Goal: Information Seeking & Learning: Learn about a topic

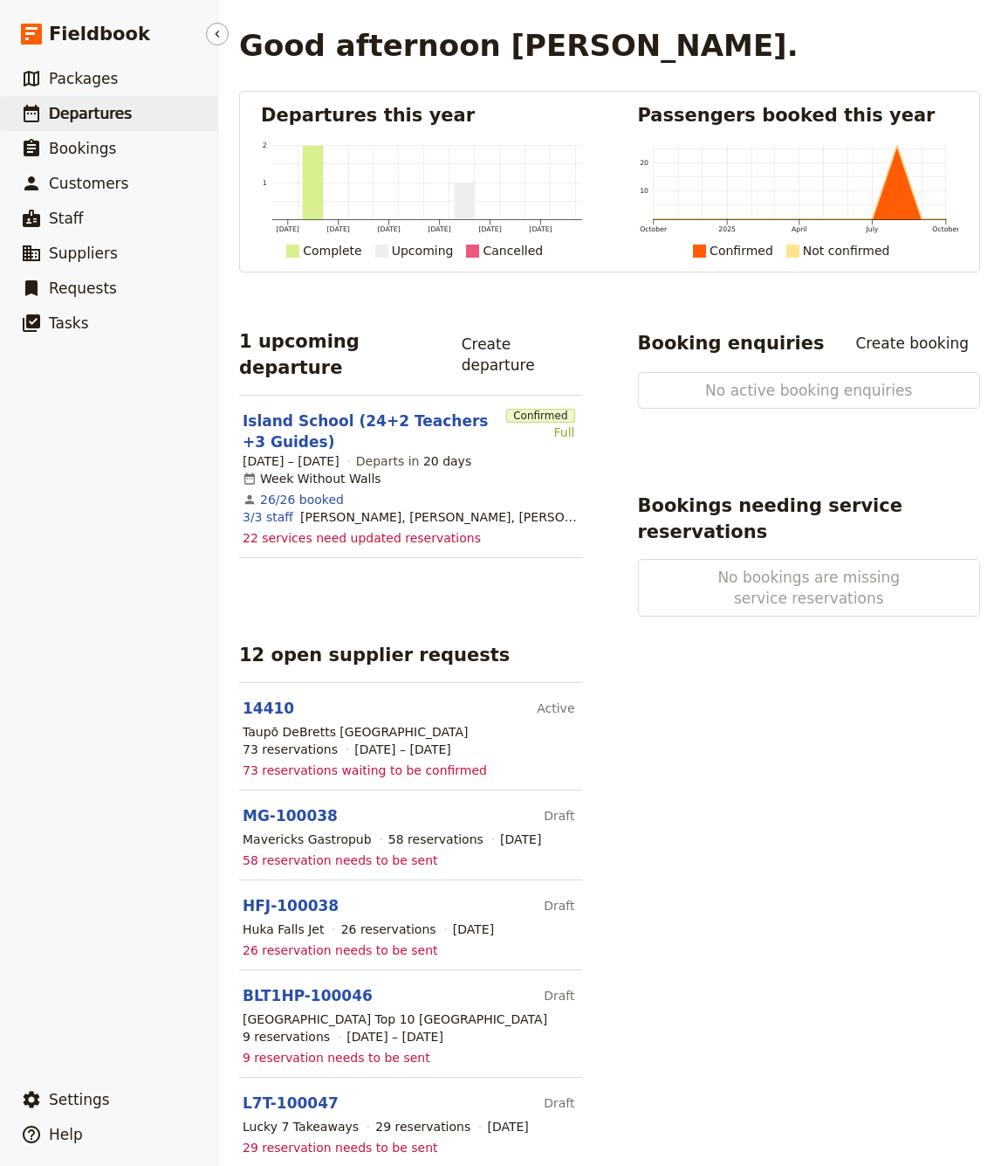
click at [72, 116] on span "Departures" at bounding box center [90, 113] width 83 height 17
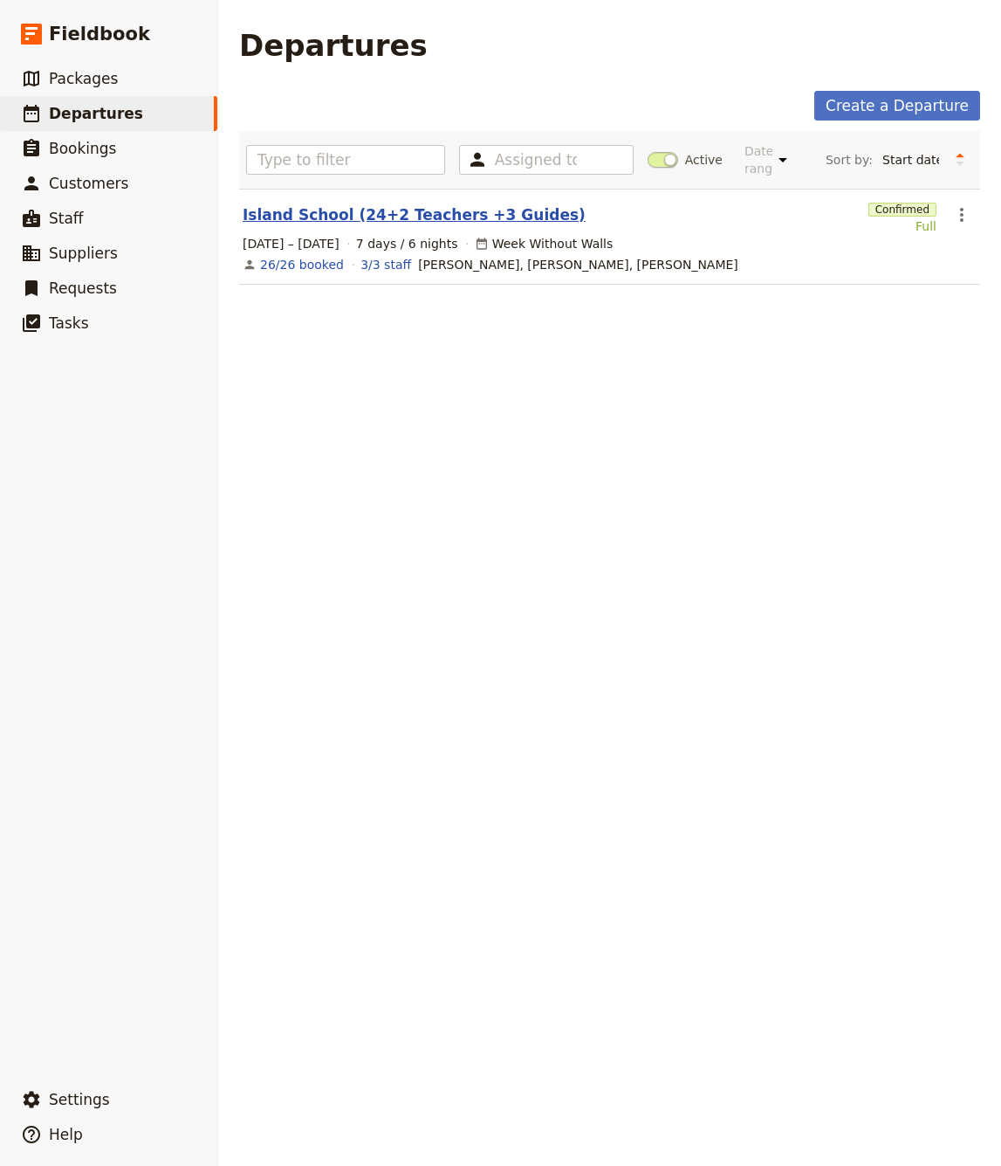
click at [414, 214] on link "Island School (24+2 Teachers +3 Guides)" at bounding box center [414, 214] width 343 height 21
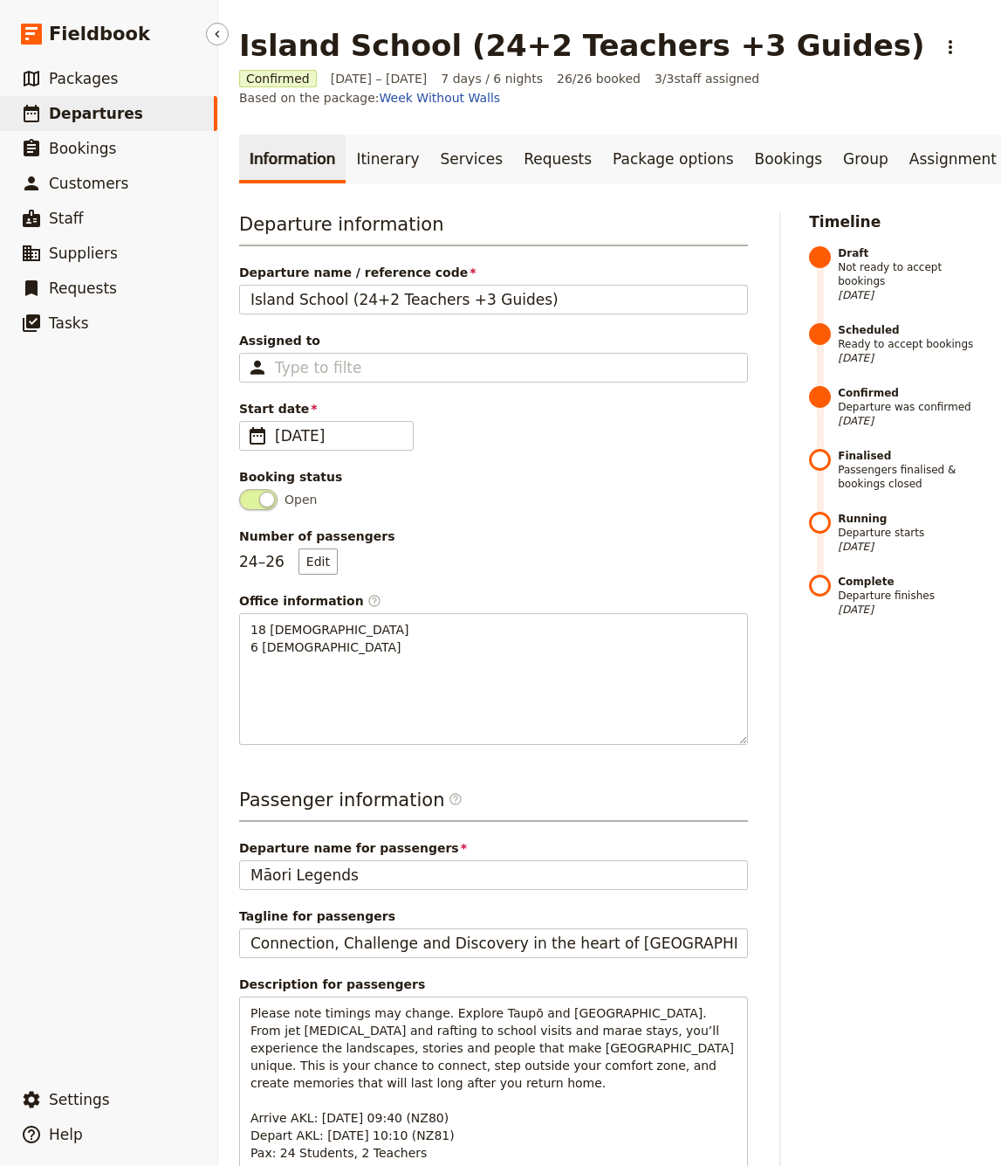
click at [17, 441] on ul "​ Packages ​ Departures ​ Bookings ​ Customers ​ Staff ​ Suppliers ​ Requests ​…" at bounding box center [108, 568] width 217 height 1014
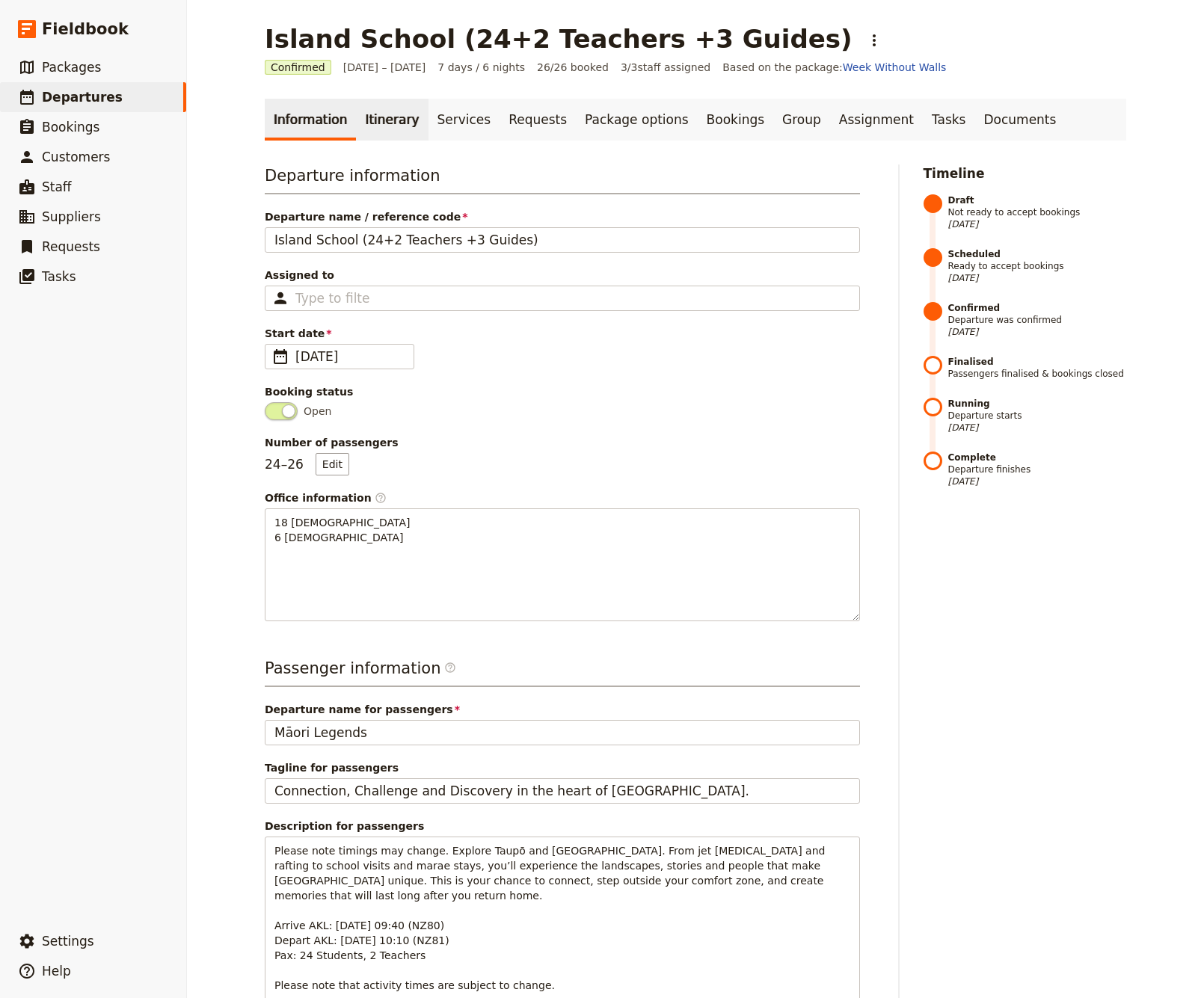
click at [378, 122] on link "Itinerary" at bounding box center [392, 119] width 72 height 42
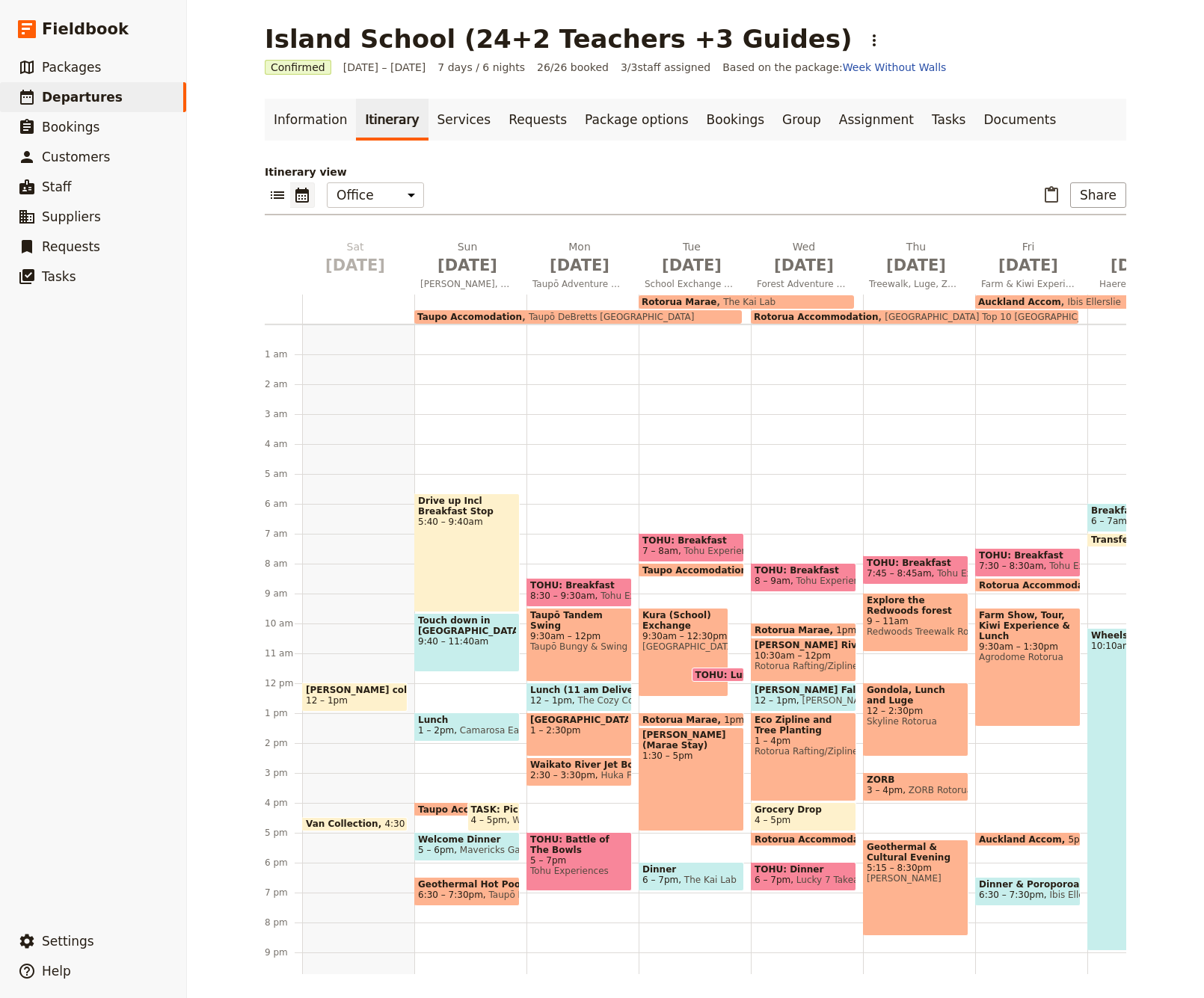
scroll to position [68, 0]
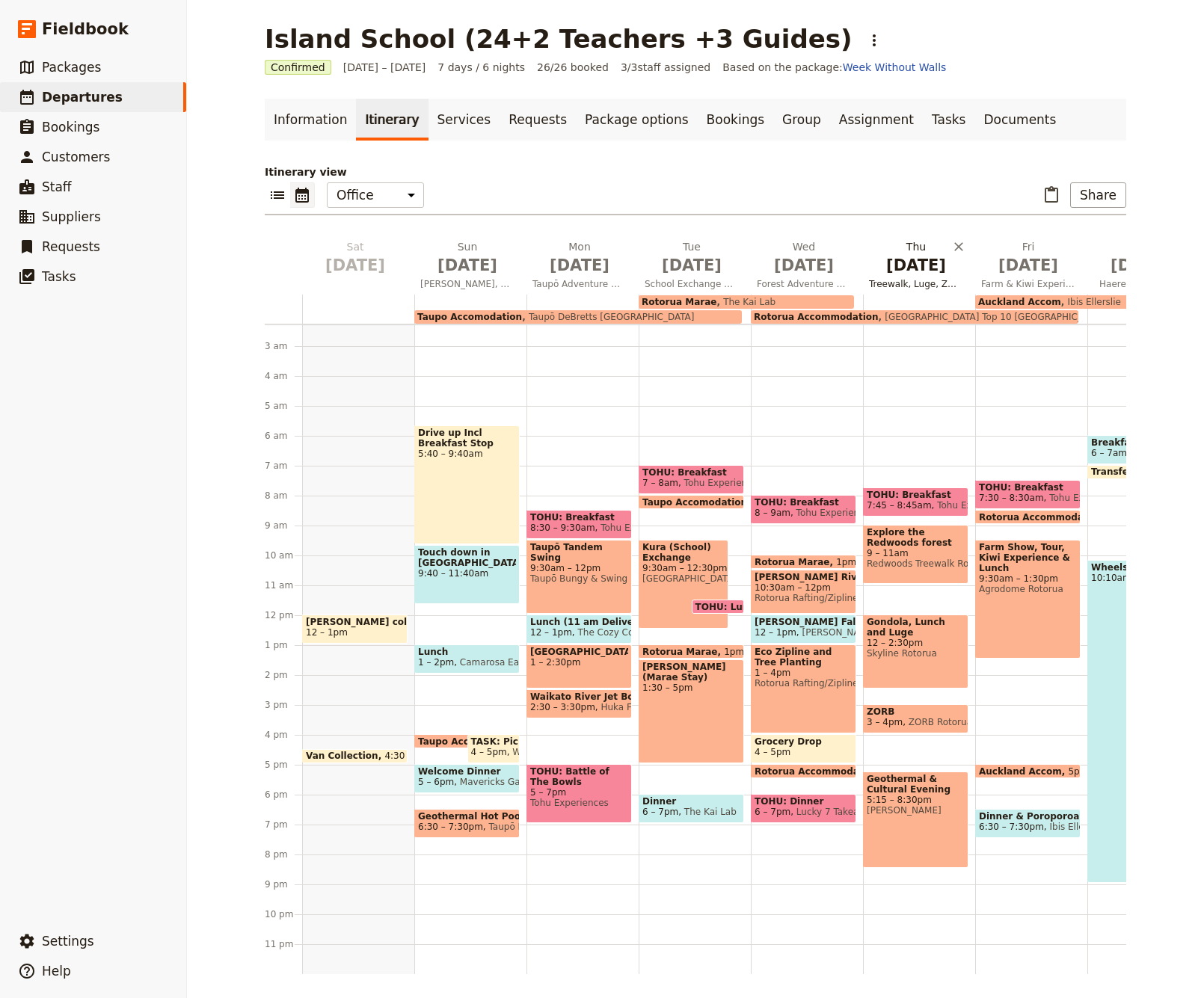
click at [857, 264] on span "Nov 6" at bounding box center [915, 265] width 94 height 22
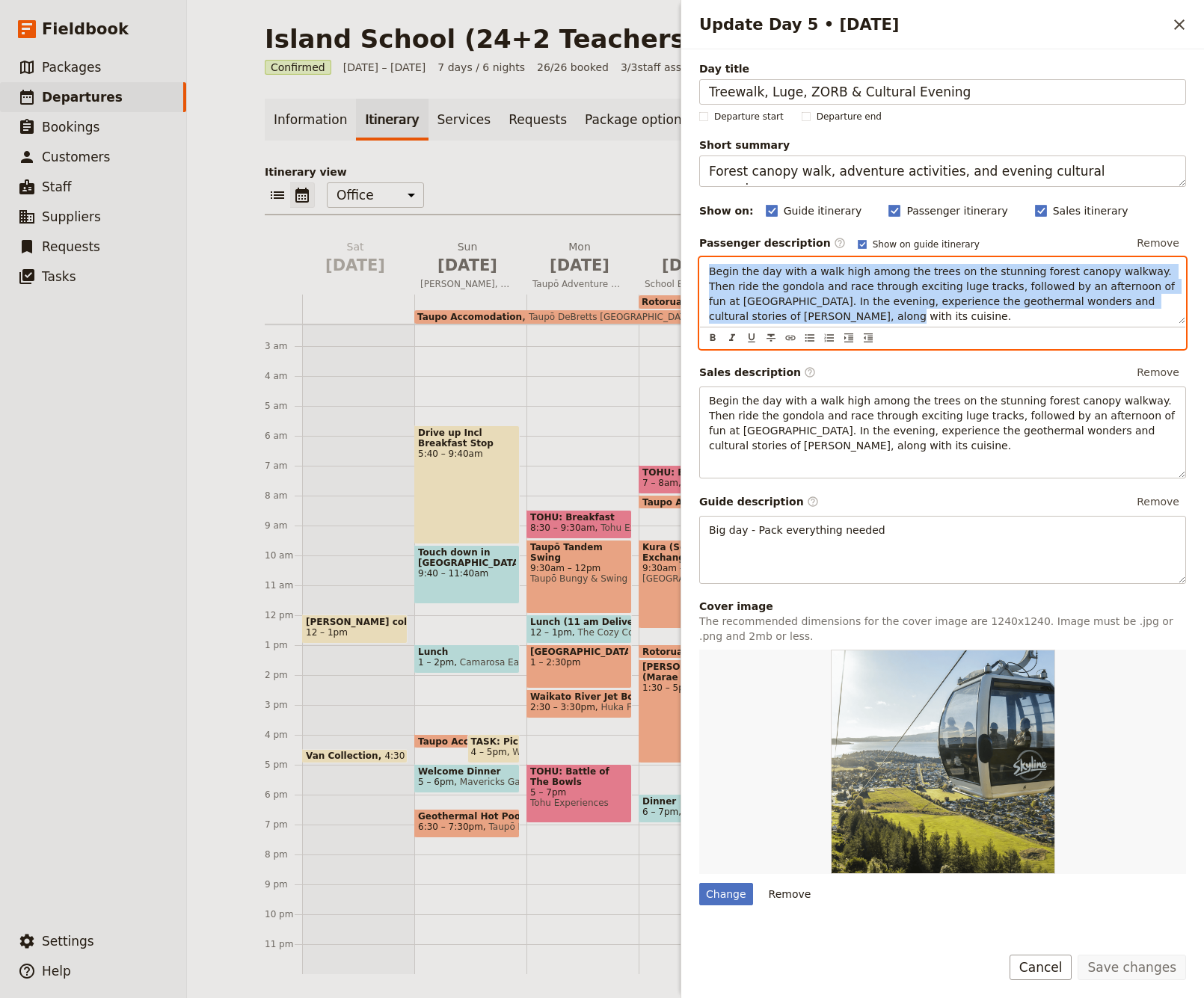
drag, startPoint x: 742, startPoint y: 313, endPoint x: 701, endPoint y: 265, distance: 63.1
click at [701, 265] on div "Begin the day with a walk high among the trees on the stunning forest canopy wa…" at bounding box center [942, 290] width 486 height 66
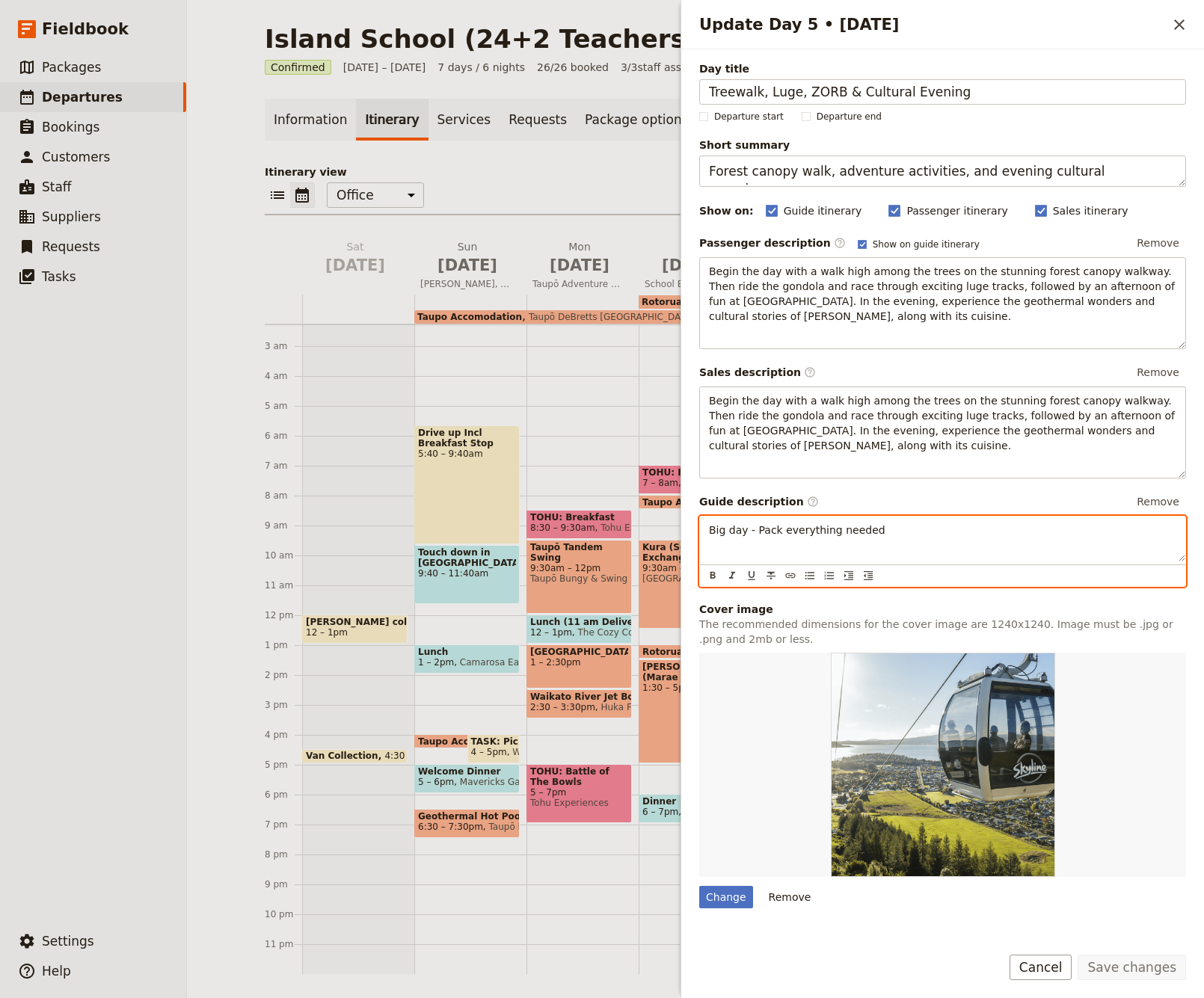
click at [857, 532] on p "Big day - Pack everything needed" at bounding box center [943, 529] width 468 height 15
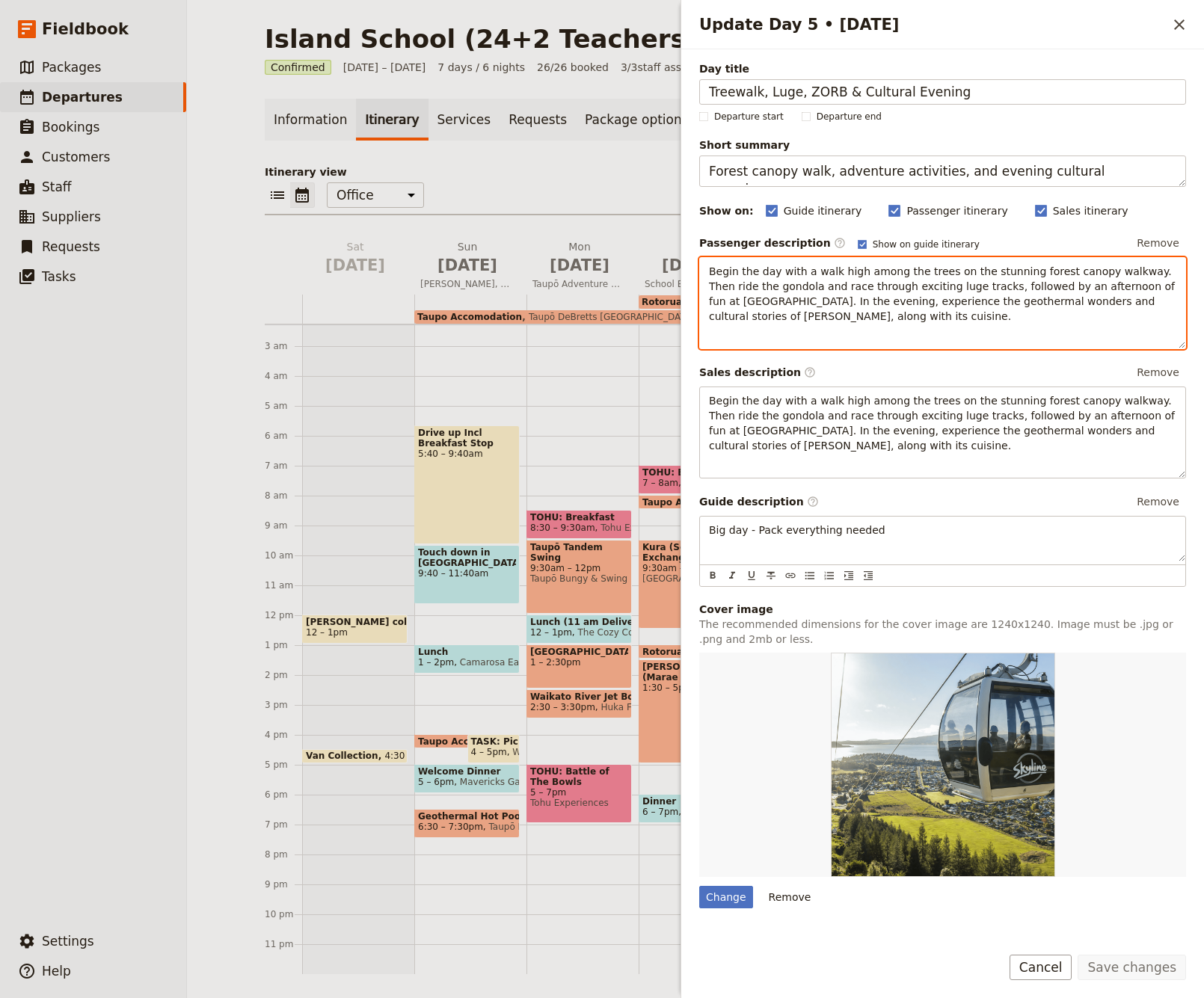
click at [857, 339] on div "Begin the day with a walk high among the trees on the stunning forest canopy wa…" at bounding box center [942, 302] width 486 height 92
click at [857, 309] on p "Begin the day with a walk high among the trees on the stunning forest canopy wa…" at bounding box center [943, 294] width 468 height 60
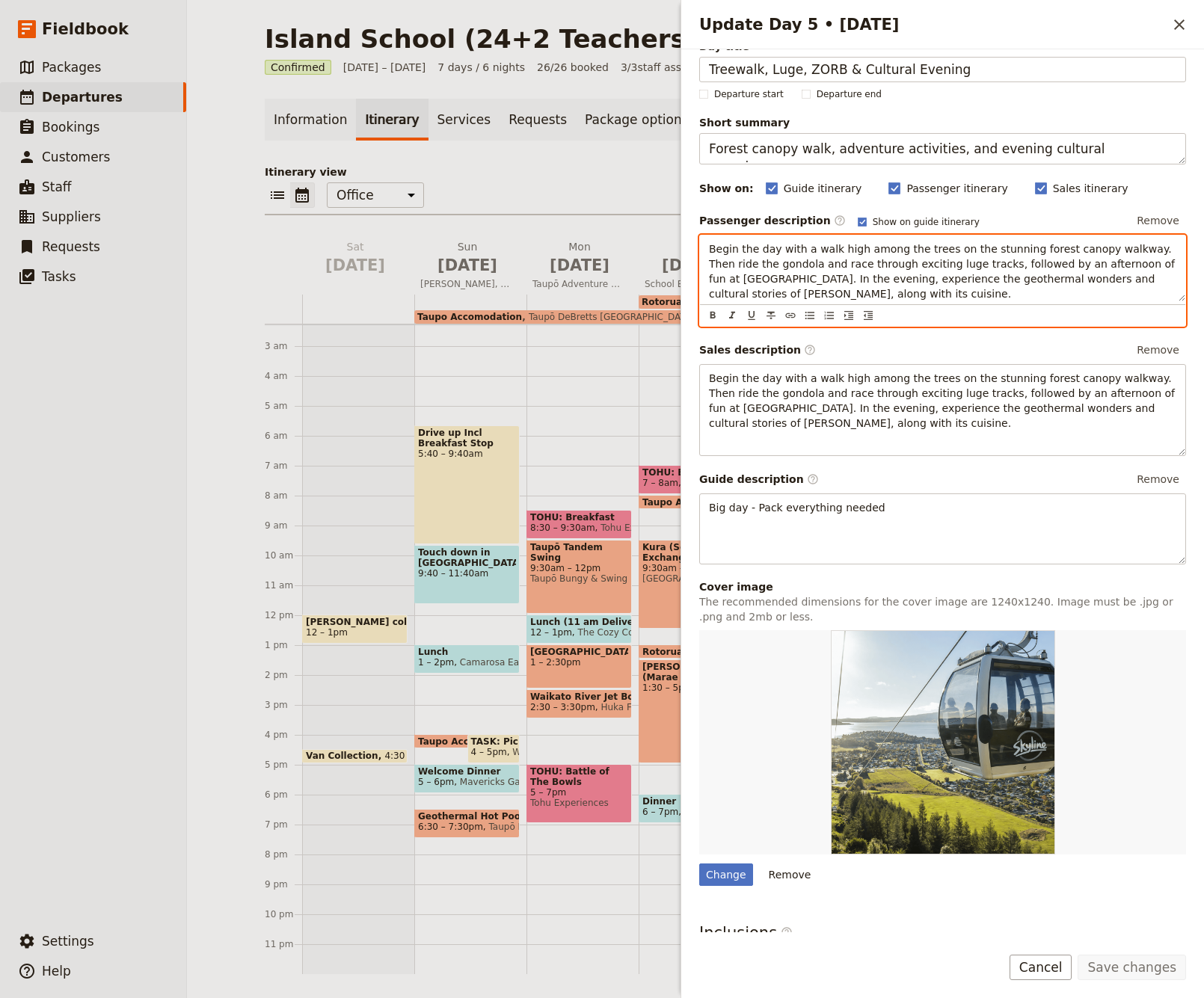
scroll to position [0, 0]
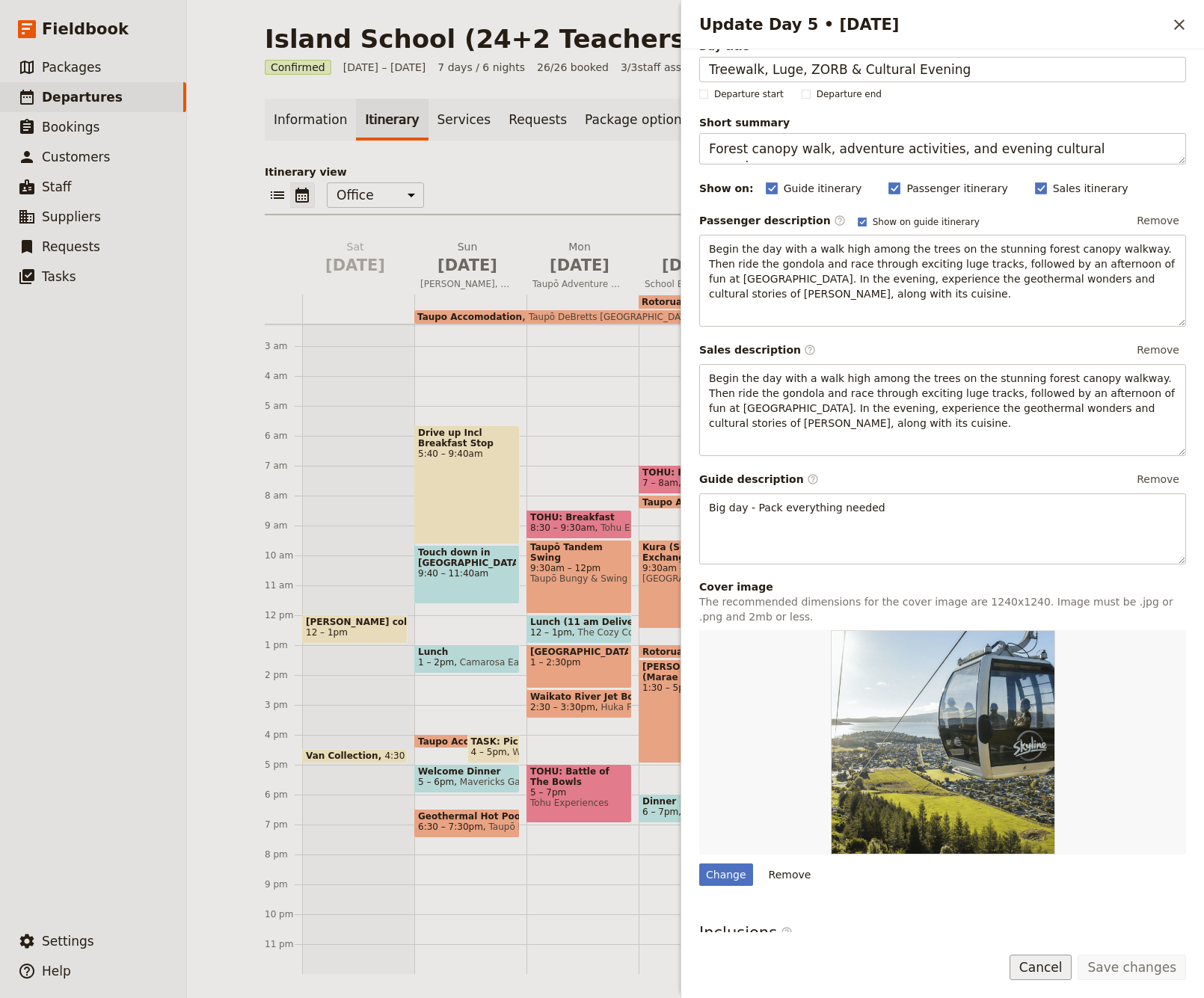
click at [857, 965] on button "Cancel" at bounding box center [1040, 967] width 63 height 26
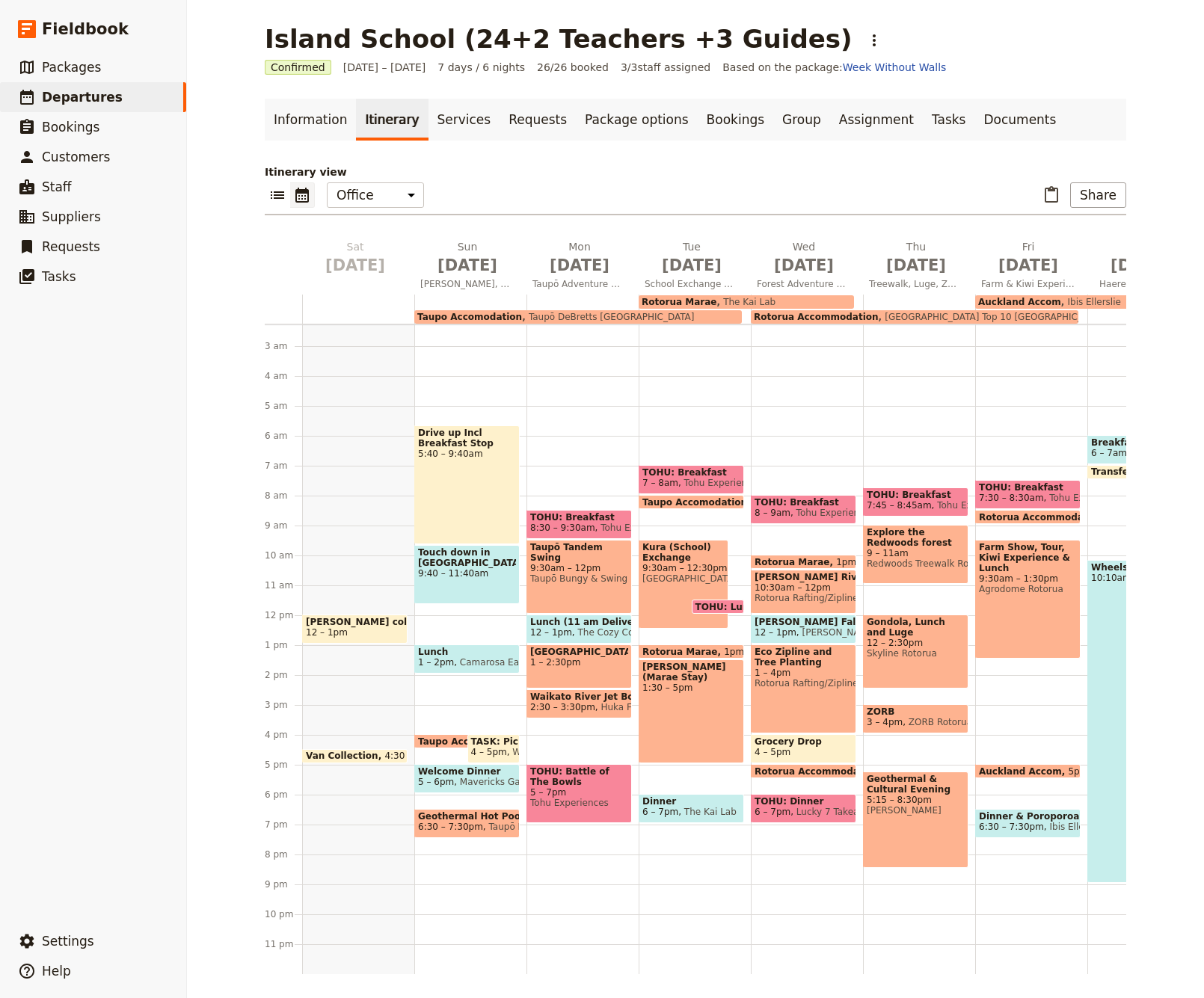
click at [857, 544] on span "Explore the Redwoods forest" at bounding box center [915, 537] width 98 height 21
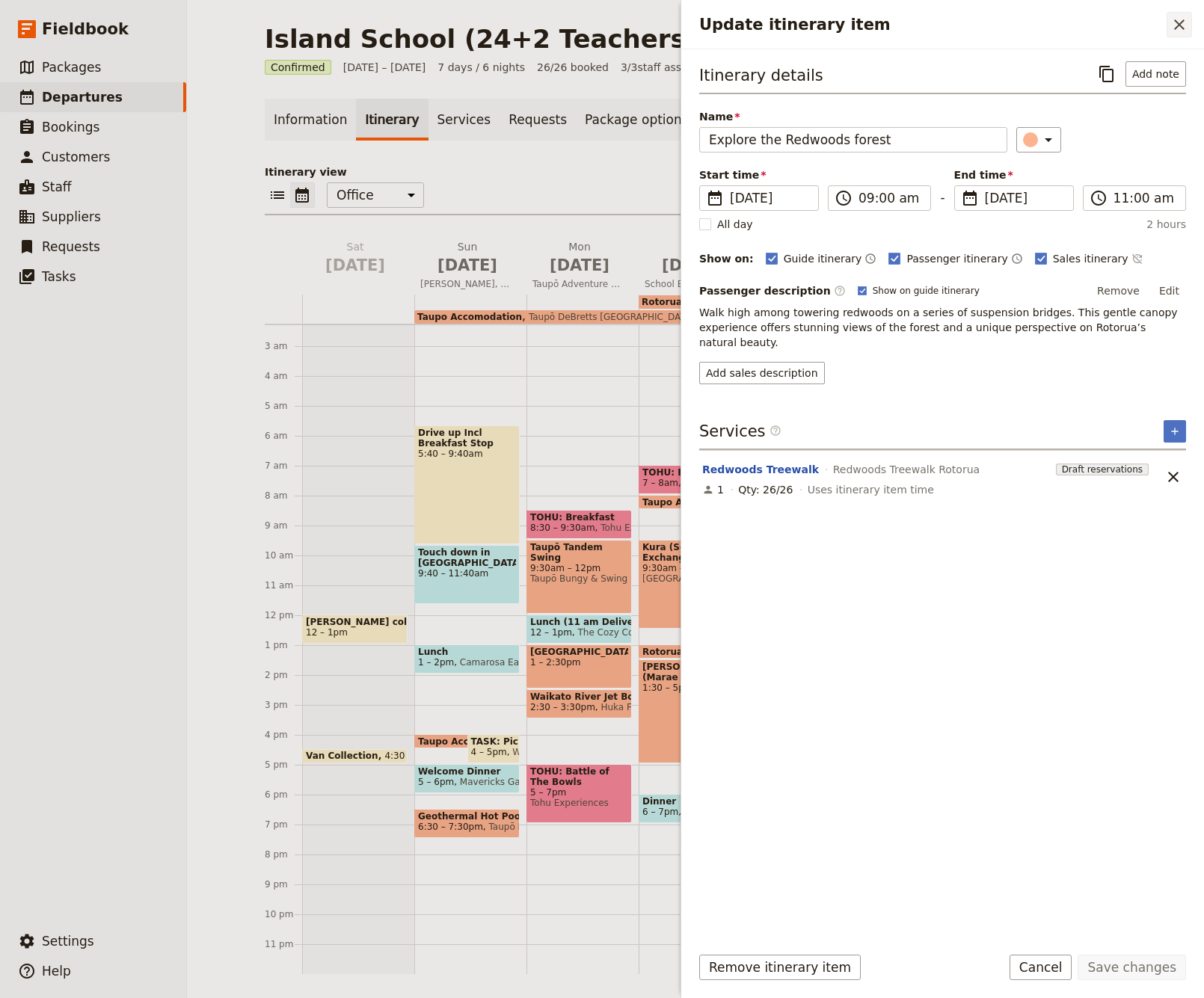
click at [857, 23] on icon "Close drawer" at bounding box center [1178, 24] width 18 height 18
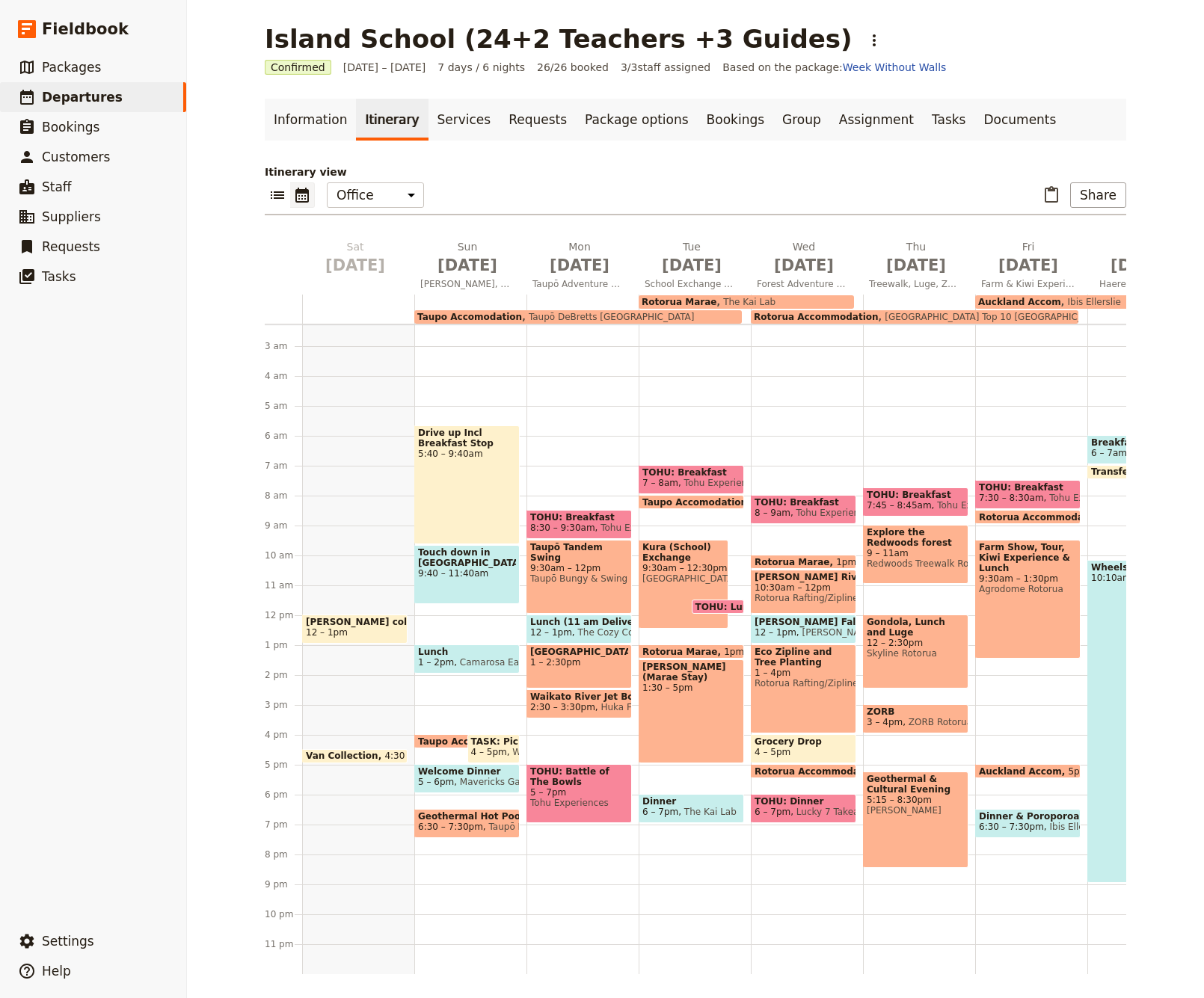
click at [857, 542] on span "Explore the Redwoods forest" at bounding box center [915, 537] width 98 height 21
